Goal: Task Accomplishment & Management: Manage account settings

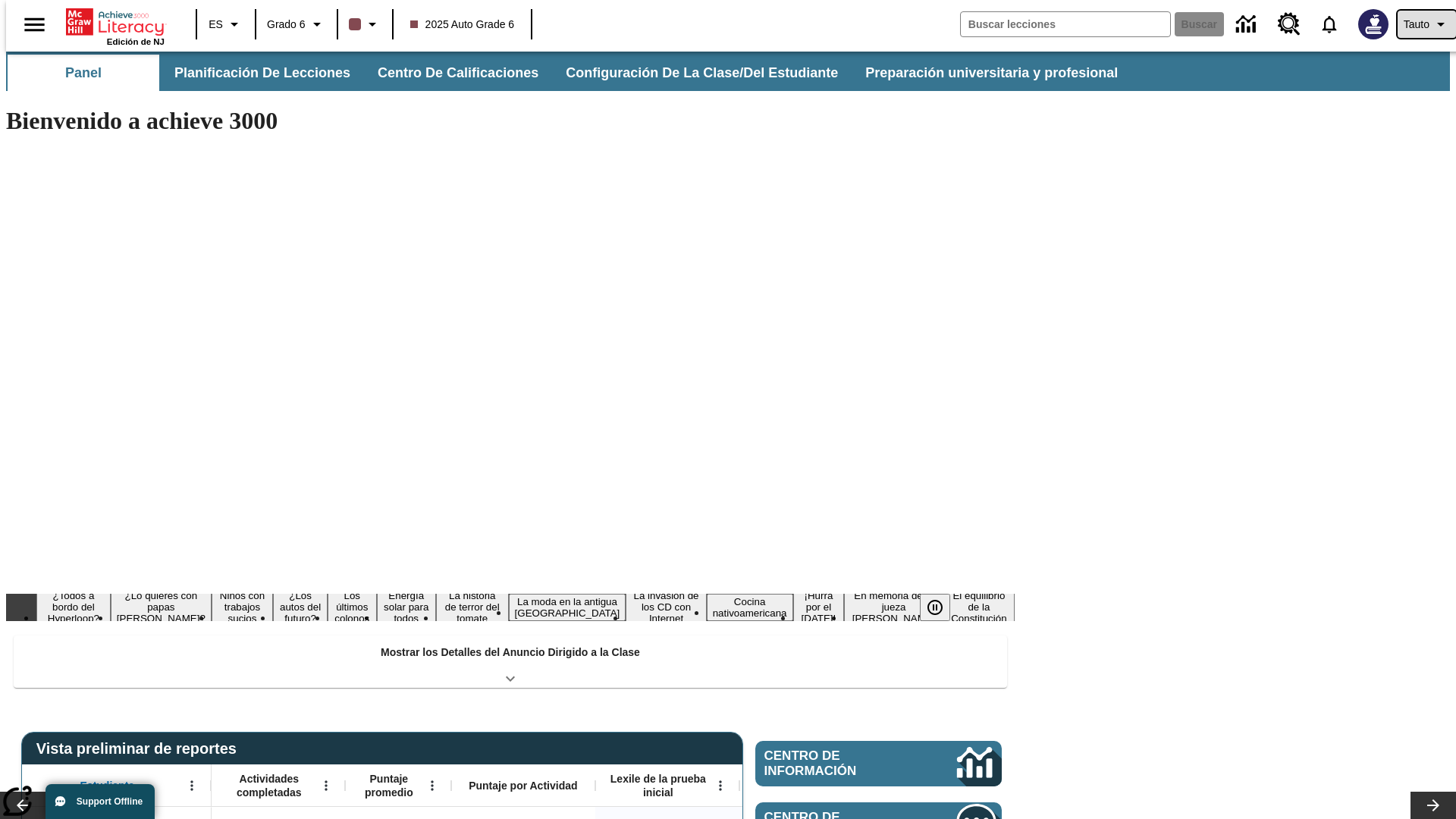
click at [1419, 25] on span "Tauto" at bounding box center [1416, 25] width 25 height 16
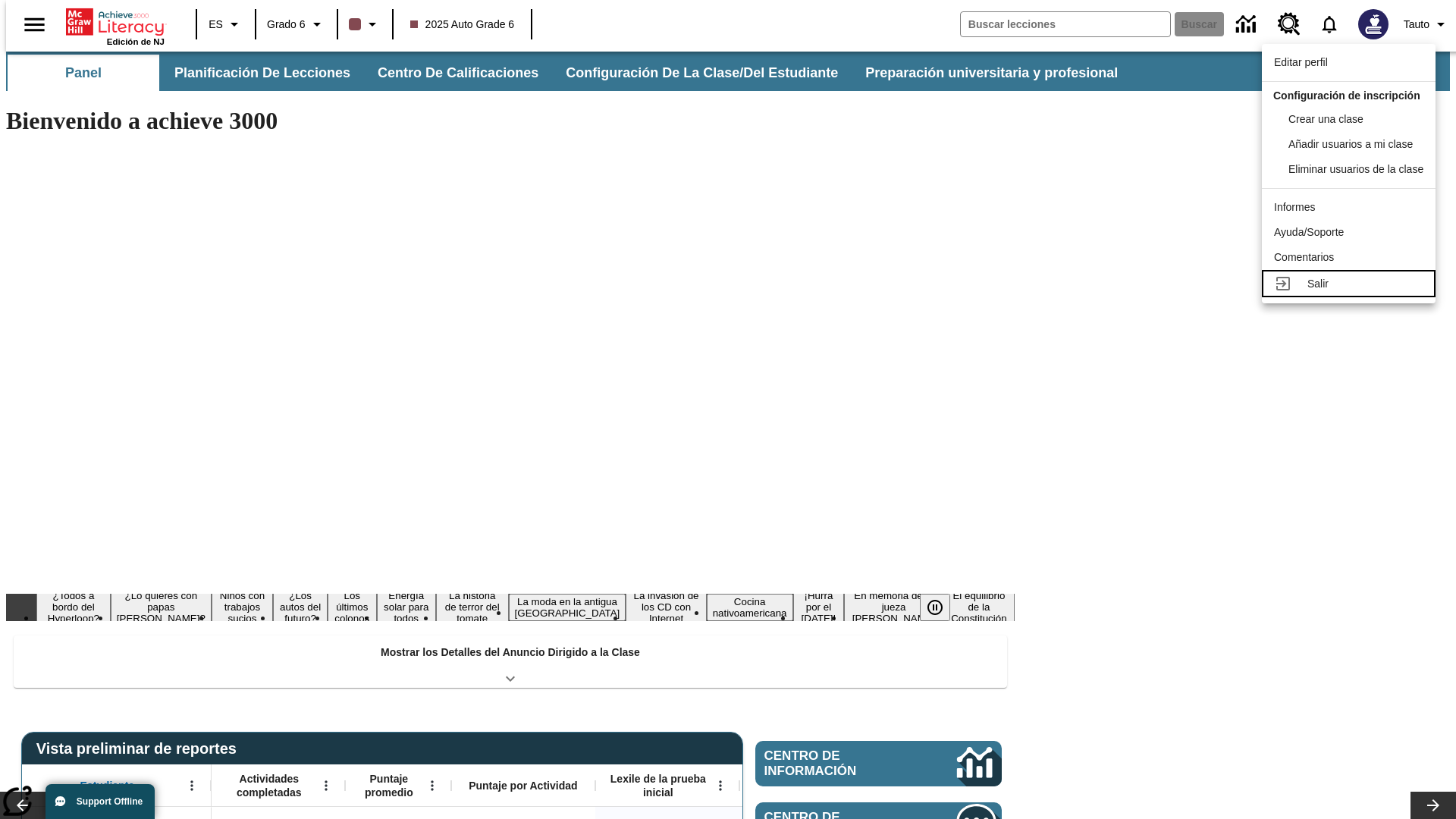
click at [1353, 292] on div "Salir" at bounding box center [1365, 284] width 116 height 16
